Goal: Navigation & Orientation: Find specific page/section

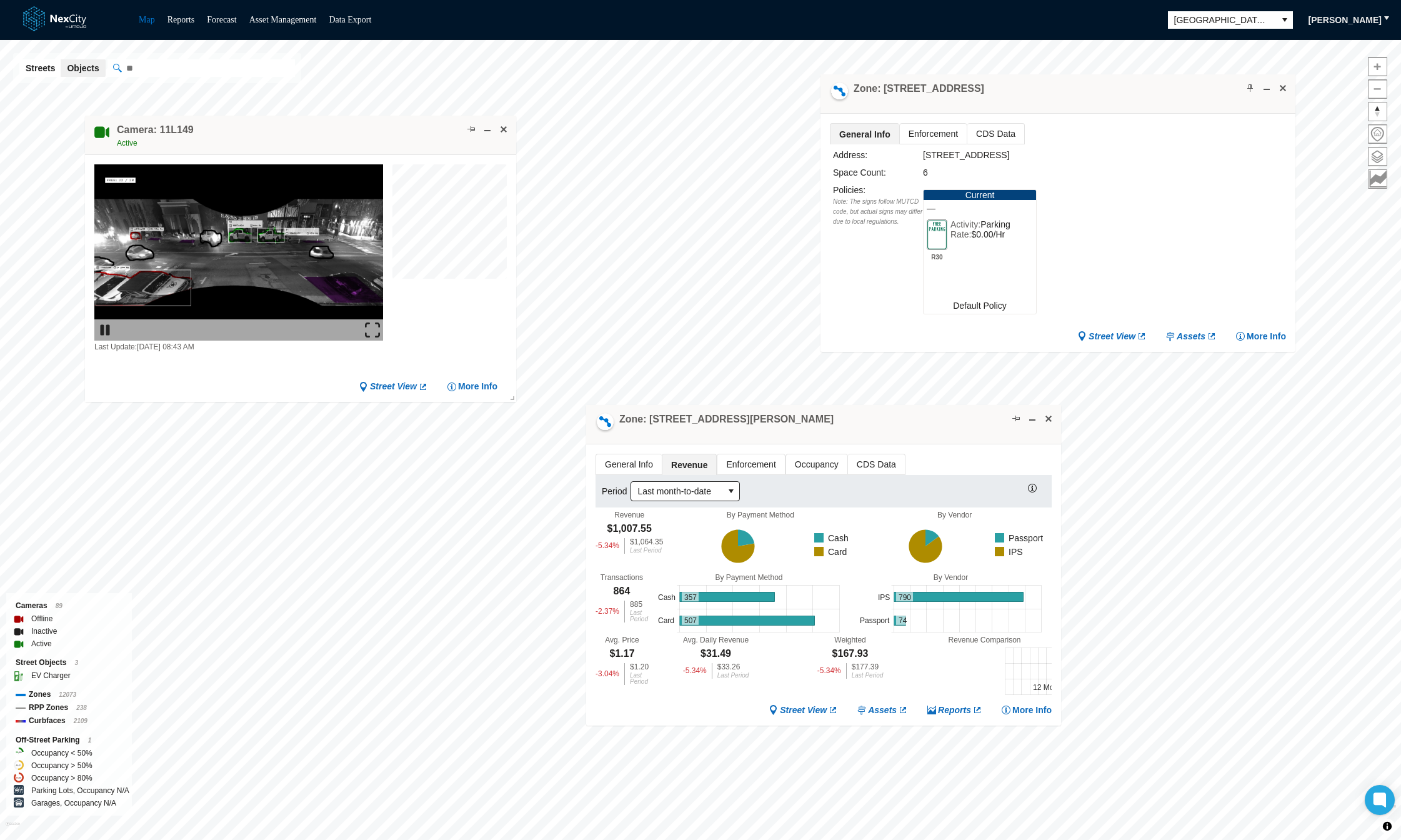
click at [370, 333] on img at bounding box center [373, 330] width 15 height 15
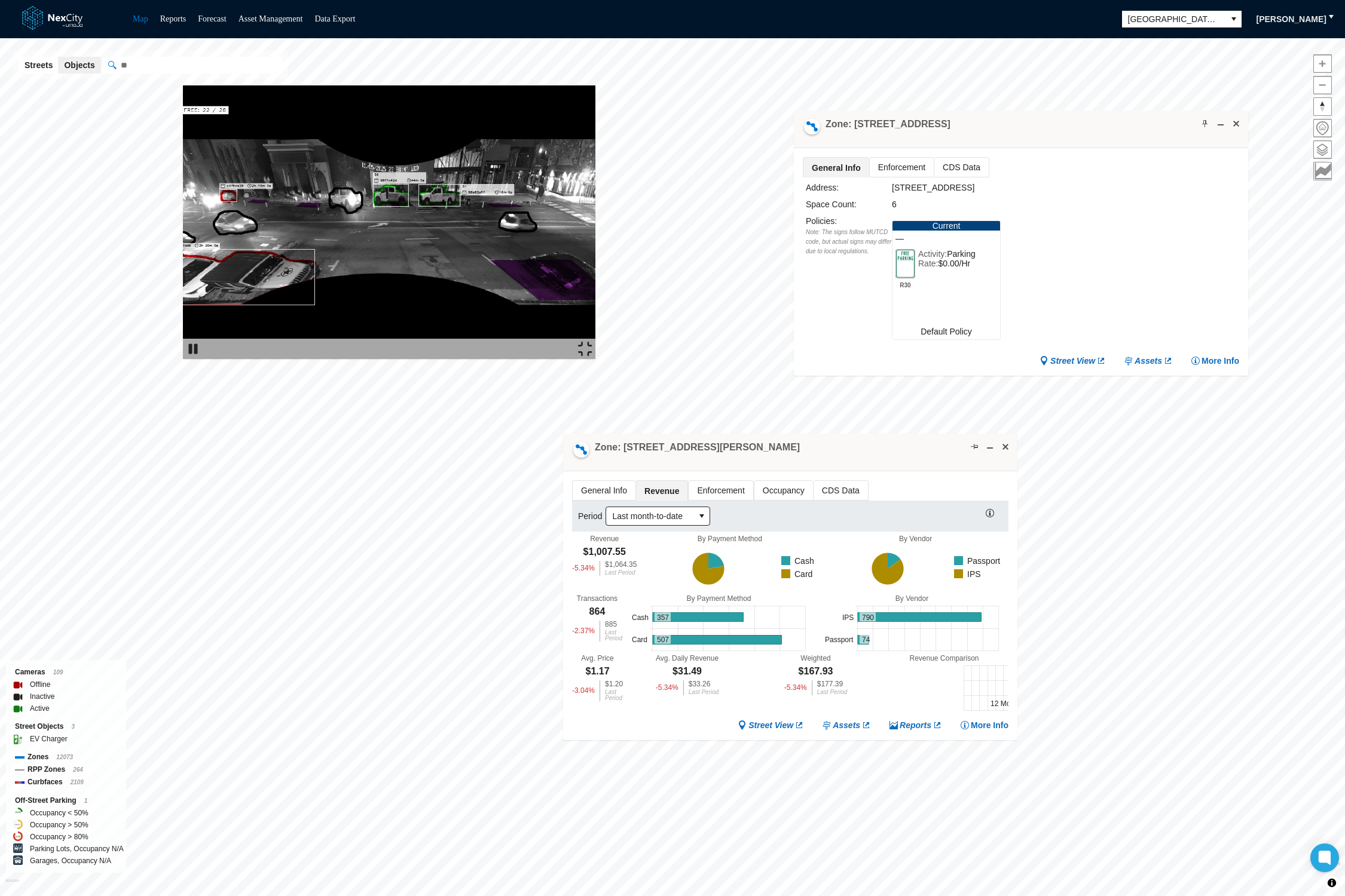
click at [596, 355] on img at bounding box center [389, 222] width 413 height 274
click at [596, 315] on img at bounding box center [389, 222] width 413 height 274
click at [596, 313] on img at bounding box center [389, 222] width 413 height 274
click at [592, 356] on img at bounding box center [585, 349] width 14 height 14
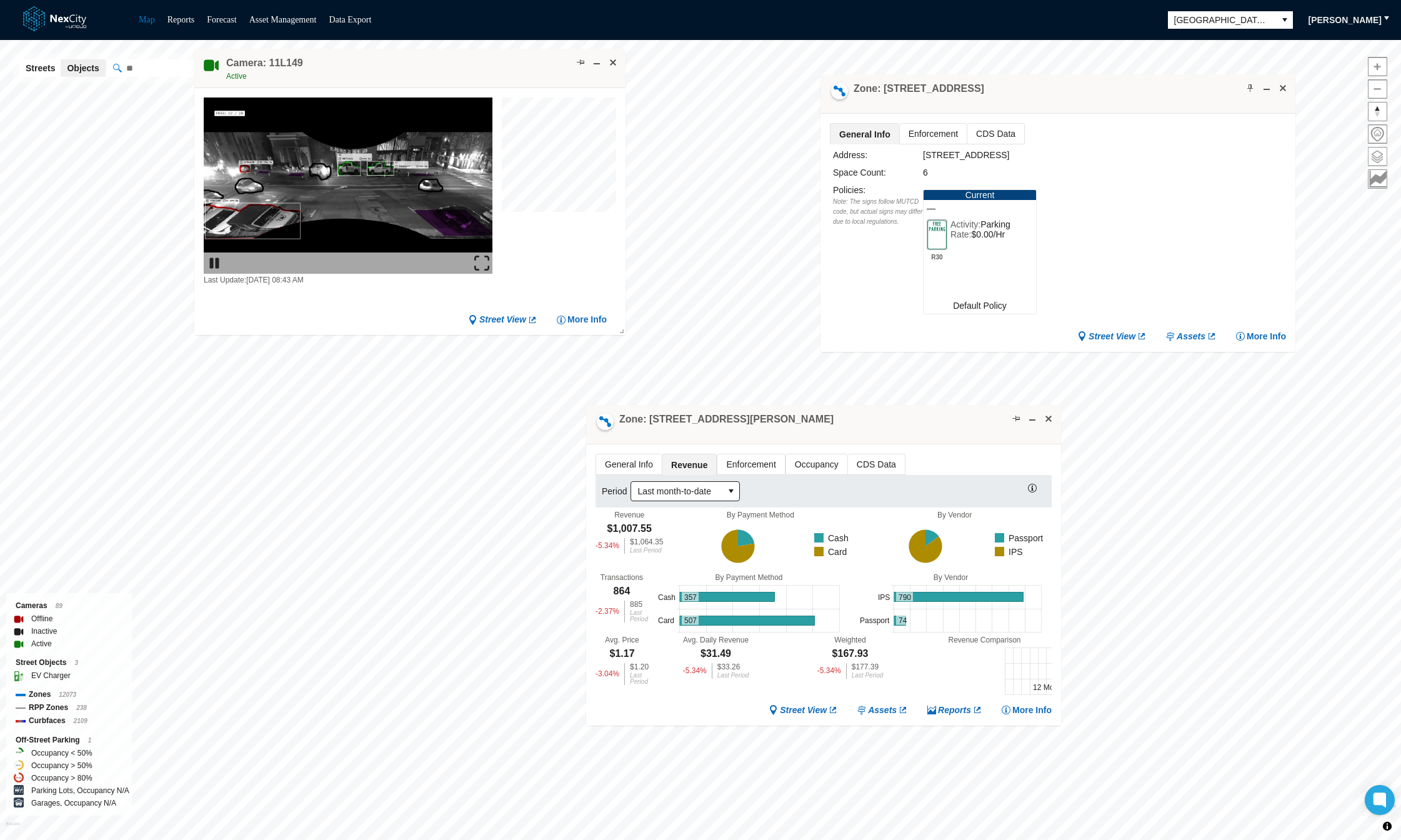
click at [1379, 159] on span at bounding box center [1377, 156] width 18 height 18
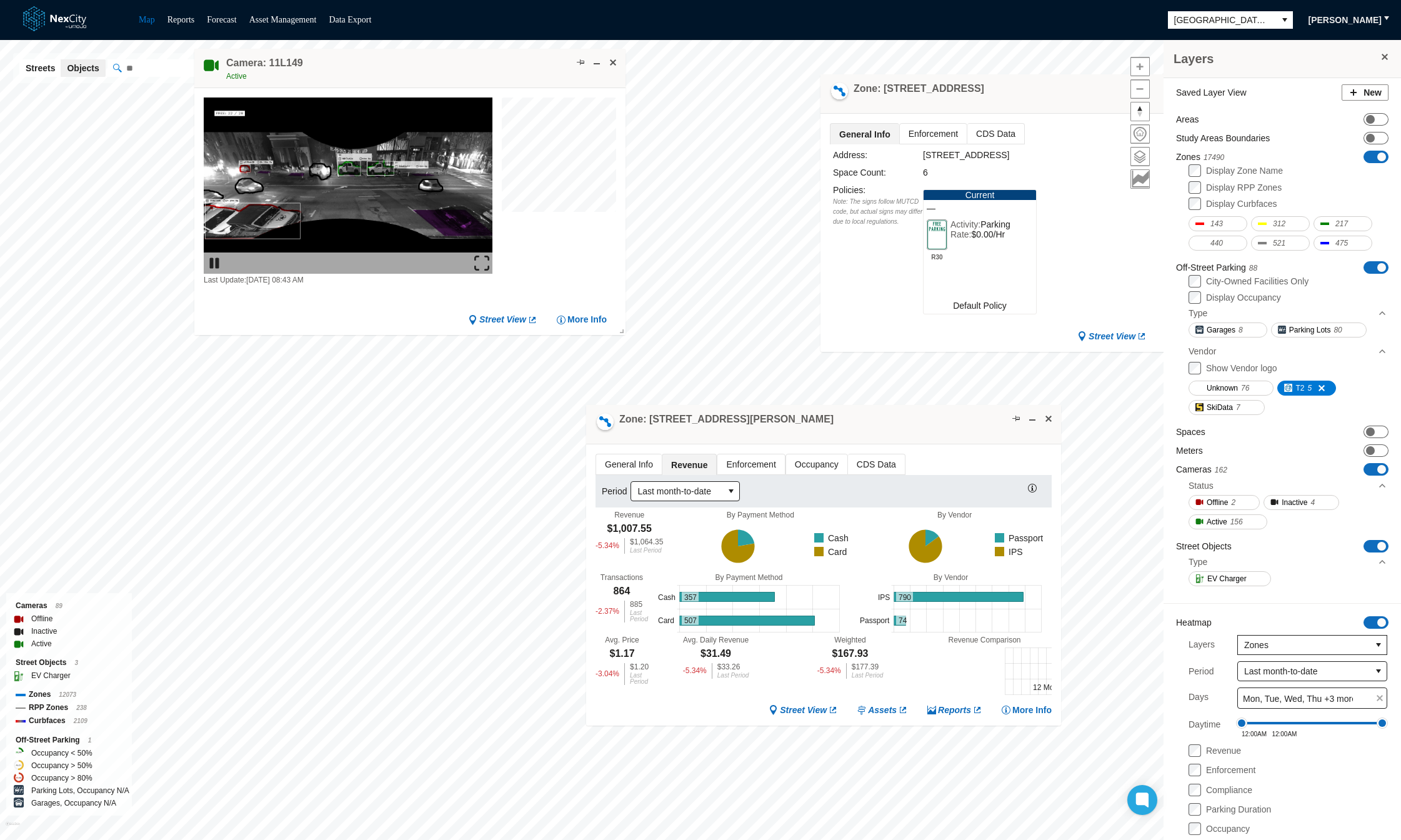
click at [1377, 267] on span at bounding box center [1382, 267] width 9 height 9
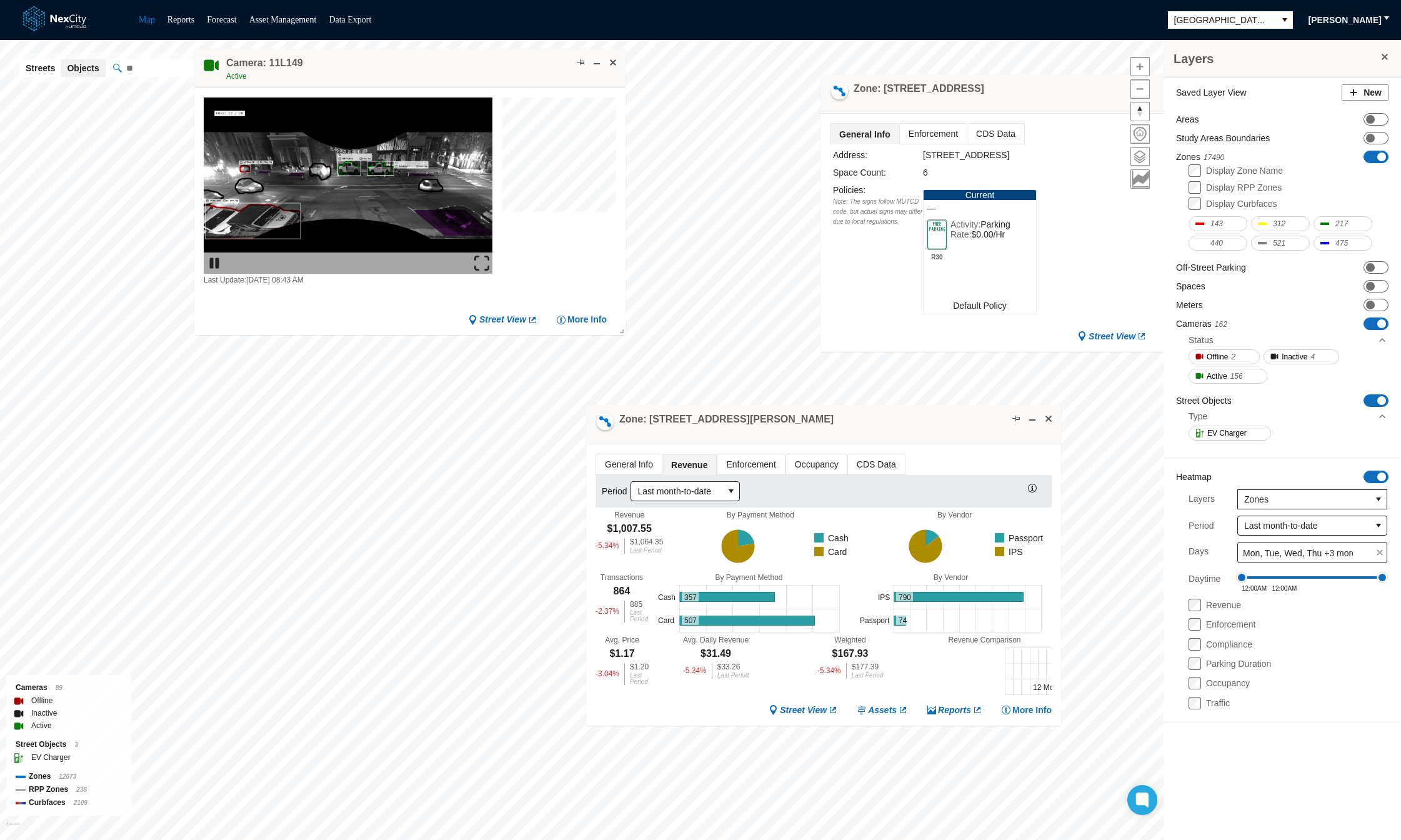
click at [1383, 57] on span at bounding box center [1386, 57] width 10 height 10
